Goal: Task Accomplishment & Management: Use online tool/utility

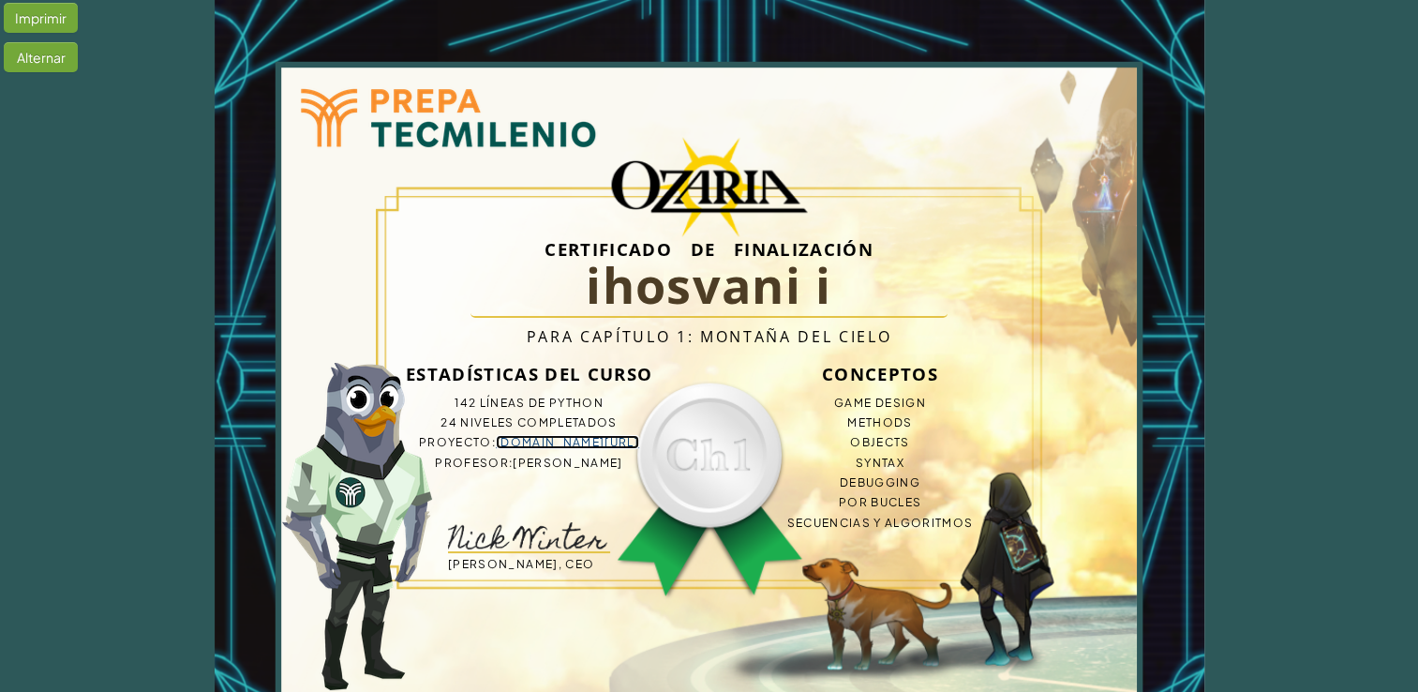
click at [554, 442] on link "[DOMAIN_NAME][URL]" at bounding box center [567, 442] width 143 height 14
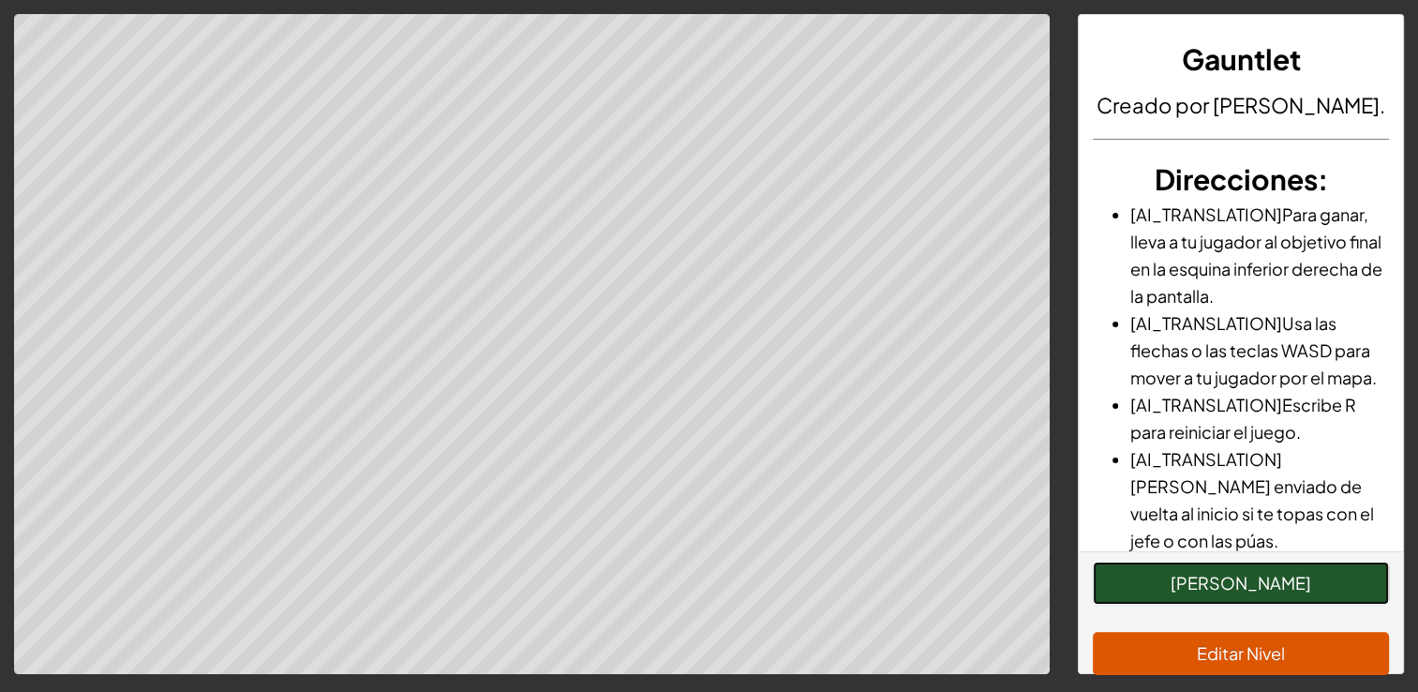
click at [1176, 598] on button "[PERSON_NAME]" at bounding box center [1241, 582] width 296 height 43
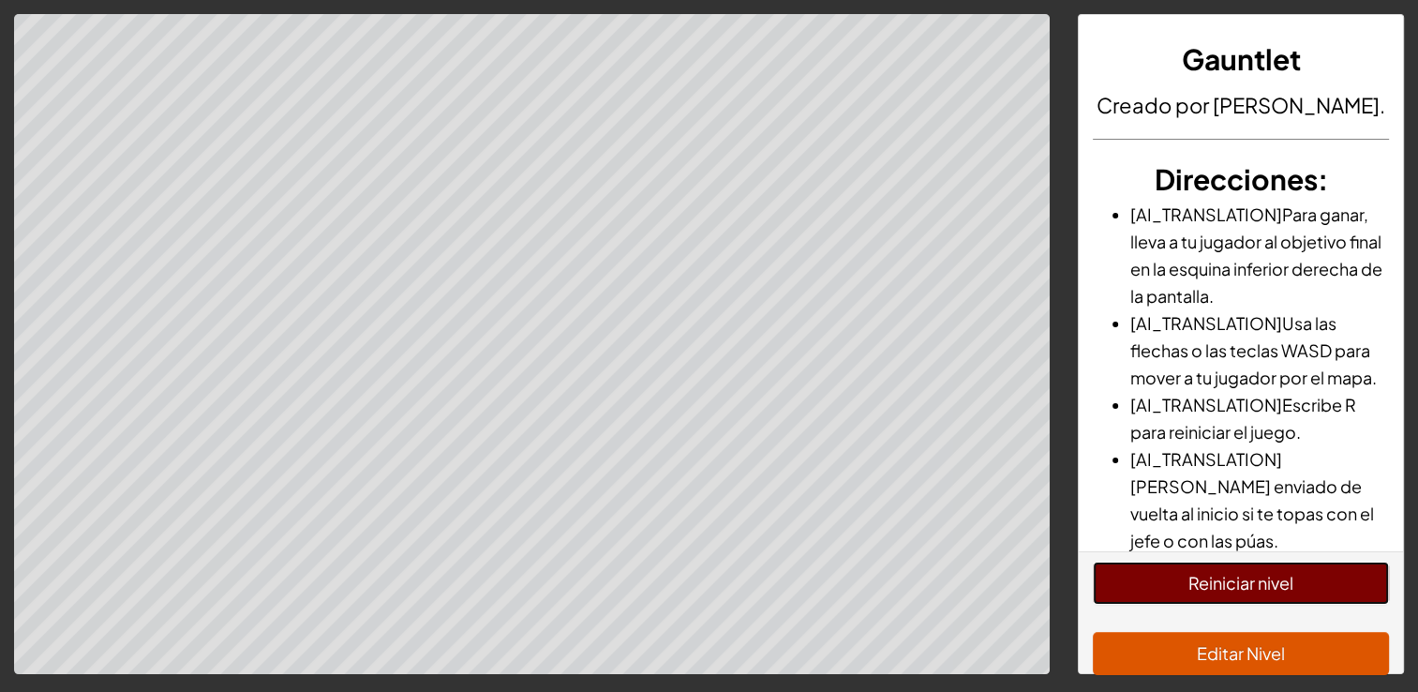
click at [1200, 591] on button "Reiniciar nivel" at bounding box center [1241, 582] width 296 height 43
click at [1214, 586] on button "Reiniciar nivel" at bounding box center [1241, 582] width 296 height 43
